Goal: Task Accomplishment & Management: Complete application form

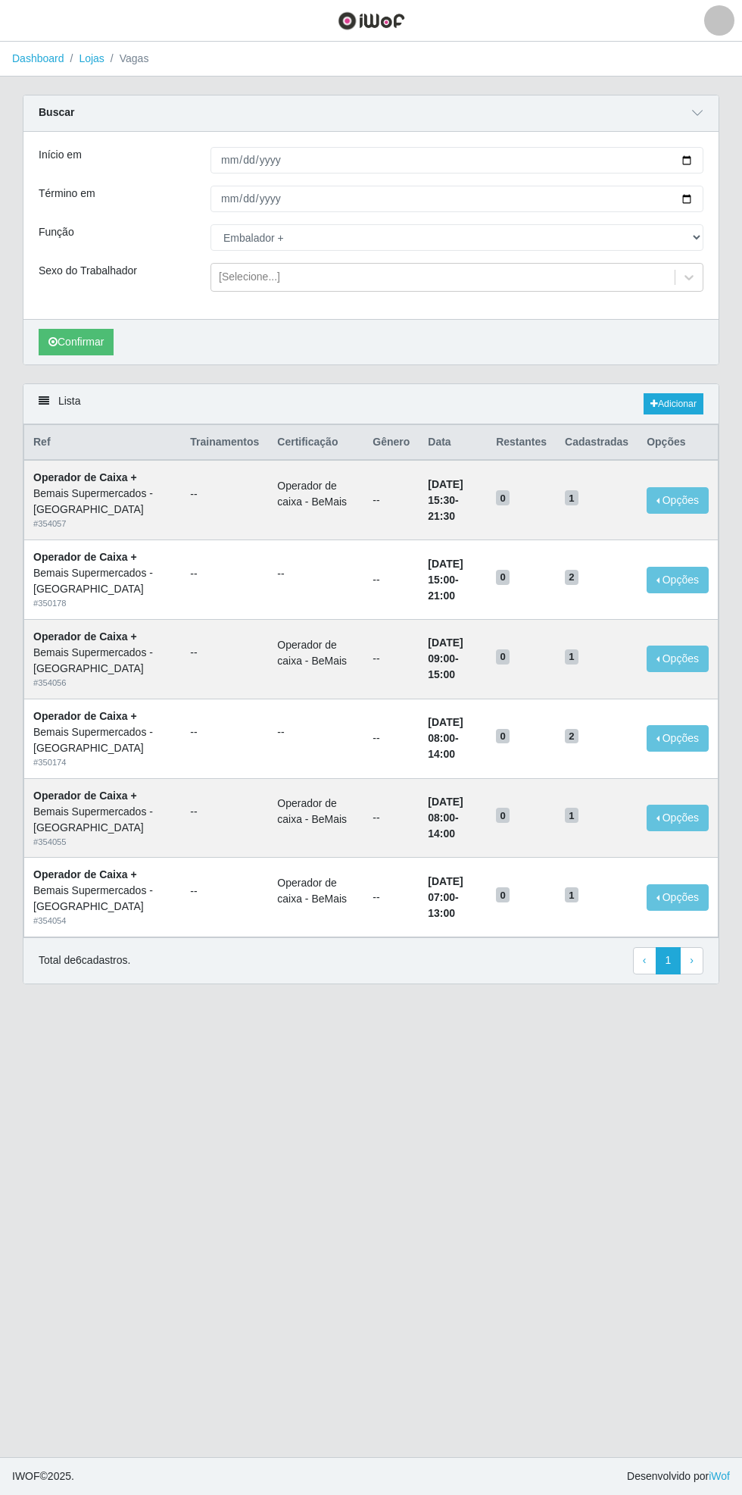
click at [211, 224] on select "[Selecione...] ASG ASG + ASG ++ Auxiliar de Estacionamento Auxiliar de Estacion…" at bounding box center [457, 237] width 493 height 27
click at [75, 345] on button "Confirmar" at bounding box center [76, 342] width 75 height 27
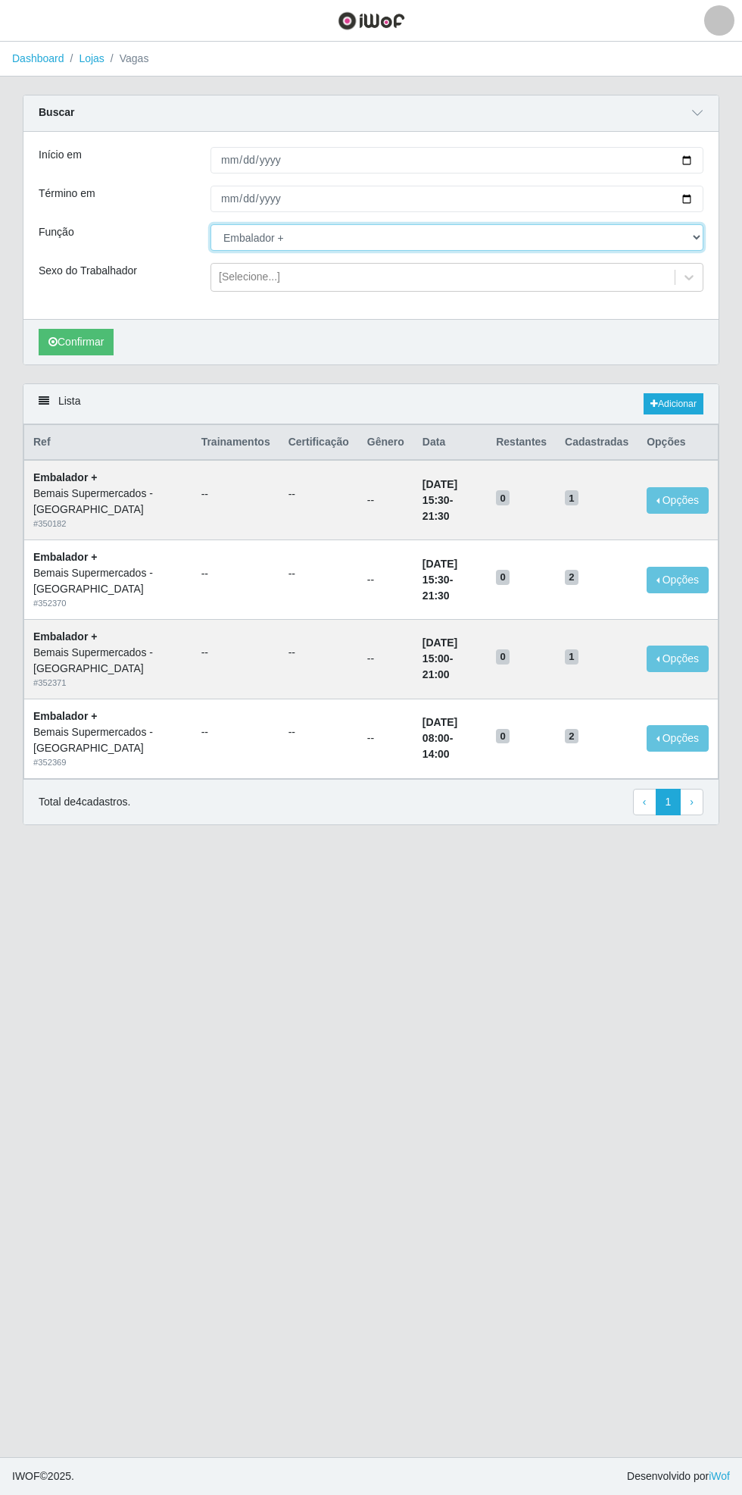
click at [699, 239] on select "[Selecione...] ASG ASG + ASG ++ Auxiliar de Estacionamento Auxiliar de Estacion…" at bounding box center [457, 237] width 493 height 27
click at [211, 224] on select "[Selecione...] ASG ASG + ASG ++ Auxiliar de Estacionamento Auxiliar de Estacion…" at bounding box center [457, 237] width 493 height 27
click at [695, 236] on select "[Selecione...] ASG ASG + ASG ++ Auxiliar de Estacionamento Auxiliar de Estacion…" at bounding box center [457, 237] width 493 height 27
select select "104"
click at [211, 224] on select "[Selecione...] ASG ASG + ASG ++ Auxiliar de Estacionamento Auxiliar de Estacion…" at bounding box center [457, 237] width 493 height 27
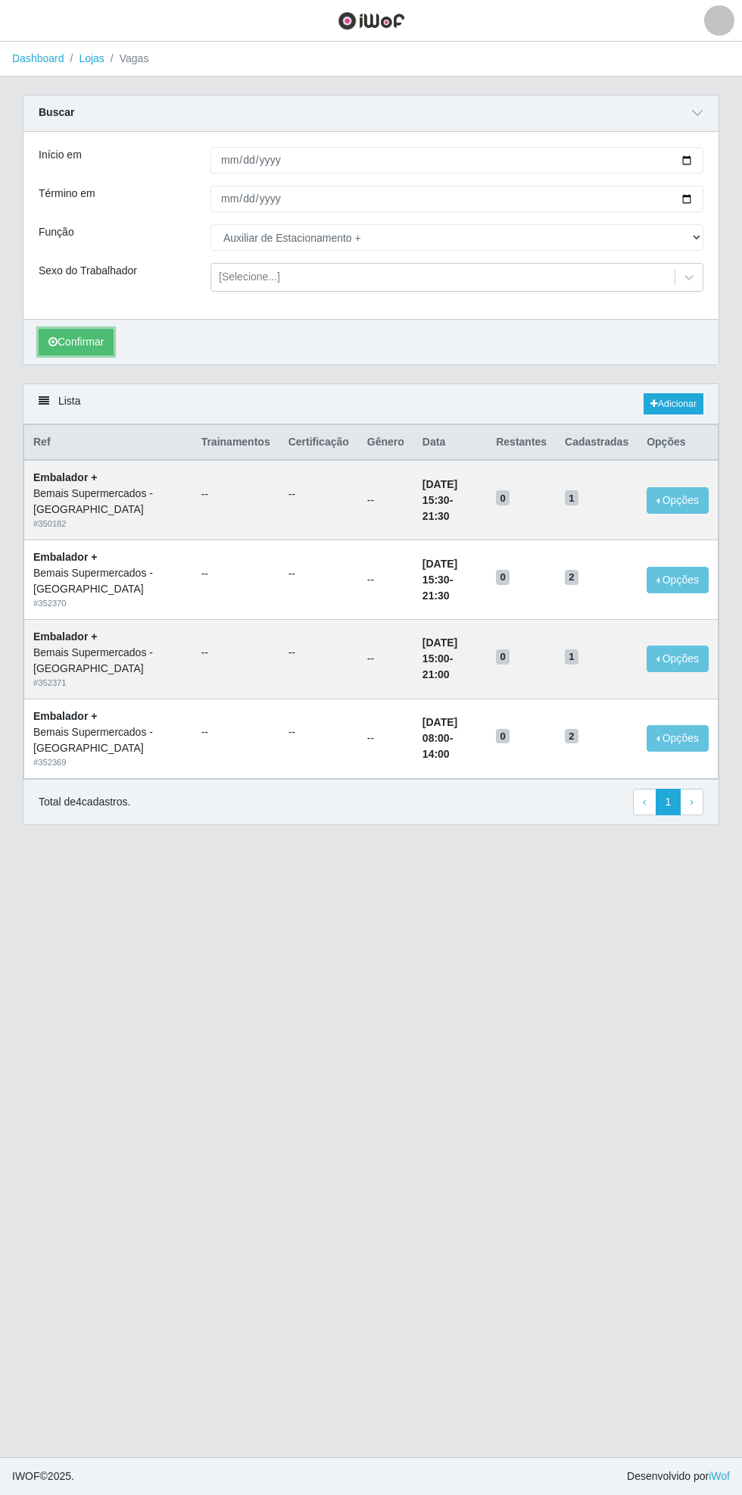
click at [65, 338] on button "Confirmar" at bounding box center [76, 342] width 75 height 27
